Goal: Find specific page/section: Find specific page/section

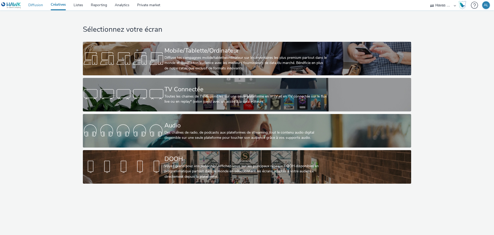
click at [34, 6] on link "Diffusion" at bounding box center [35, 5] width 22 height 10
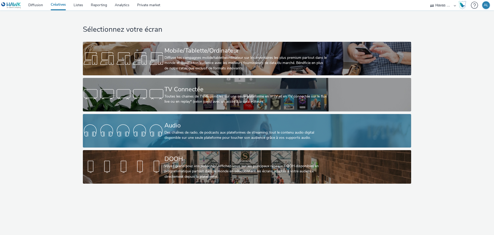
click at [142, 139] on link "Audio Des chaînes de radio, de podcasts aux plateformes de streaming: tout le c…" at bounding box center [247, 130] width 328 height 33
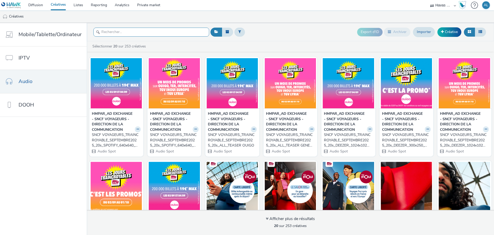
click at [136, 33] on input "text" at bounding box center [151, 32] width 116 height 9
